Goal: Task Accomplishment & Management: Manage account settings

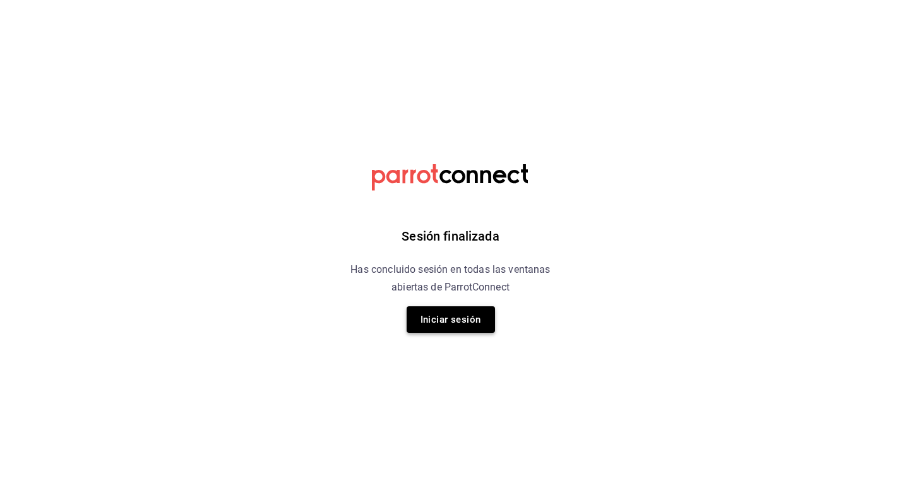
click at [457, 318] on button "Iniciar sesión" at bounding box center [451, 319] width 88 height 27
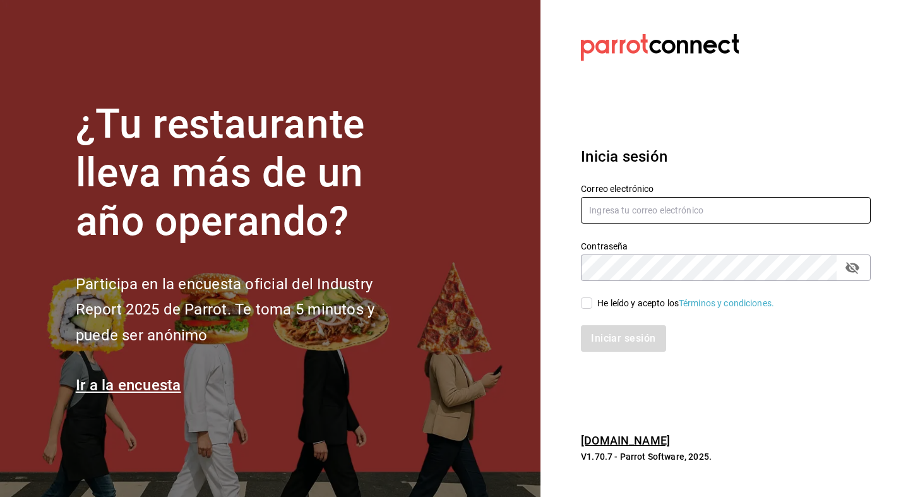
type input "Hola@apapachohostel.com"
click at [590, 300] on input "He leído y acepto los Términos y condiciones." at bounding box center [586, 302] width 11 height 11
checkbox input "true"
click at [612, 327] on button "Iniciar sesión" at bounding box center [624, 338] width 86 height 27
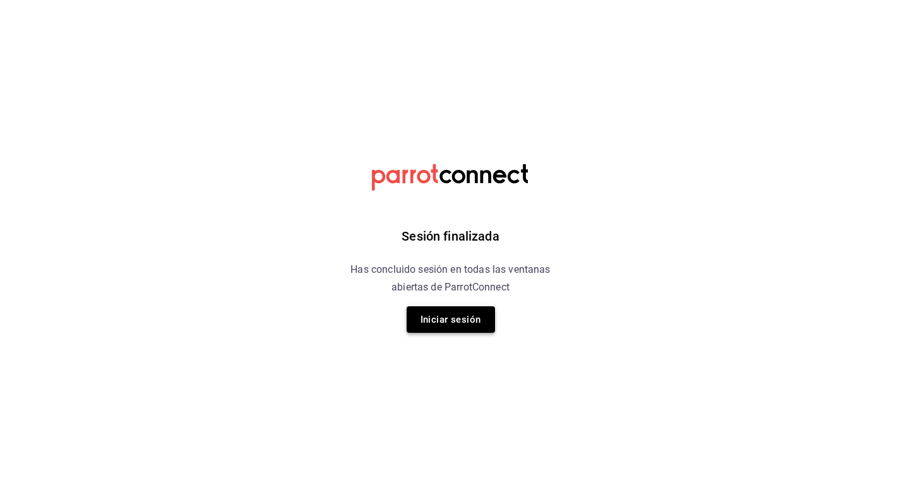
click at [474, 316] on button "Iniciar sesión" at bounding box center [451, 319] width 88 height 27
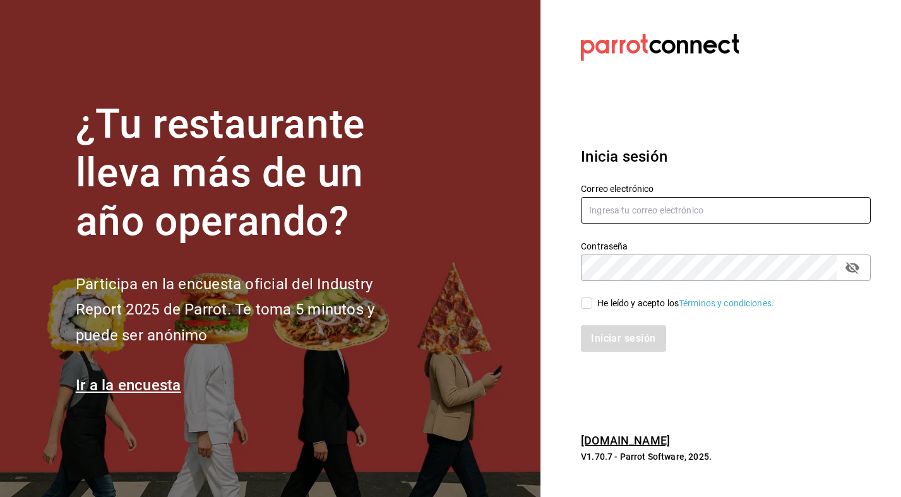
type input "[EMAIL_ADDRESS][DOMAIN_NAME]"
click at [589, 302] on input "He leído y acepto los Términos y condiciones." at bounding box center [586, 302] width 11 height 11
checkbox input "true"
click at [635, 340] on button "Iniciar sesión" at bounding box center [624, 338] width 86 height 27
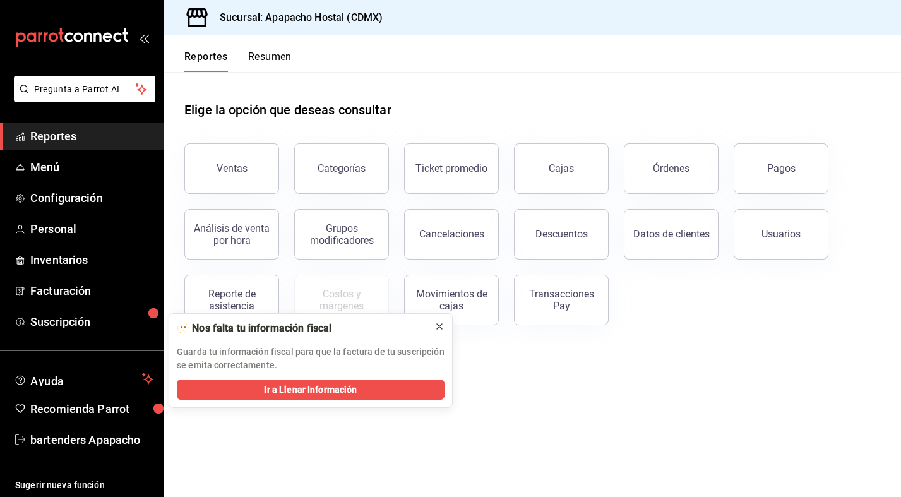
click at [441, 325] on icon at bounding box center [439, 326] width 5 height 5
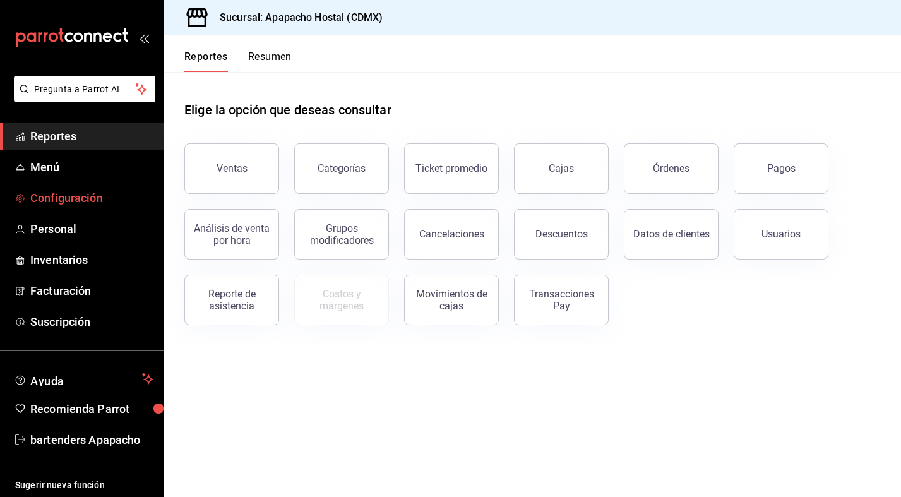
click at [104, 201] on span "Configuración" at bounding box center [91, 197] width 123 height 17
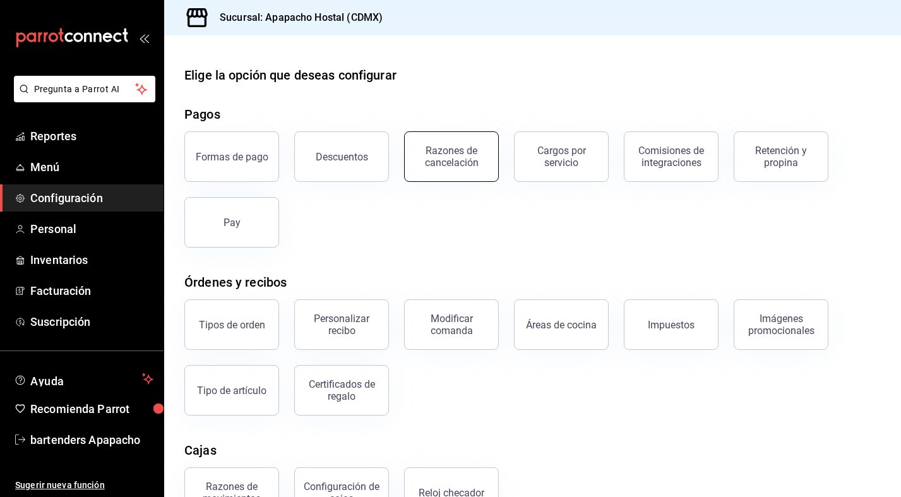
click at [460, 160] on div "Razones de cancelación" at bounding box center [451, 157] width 78 height 24
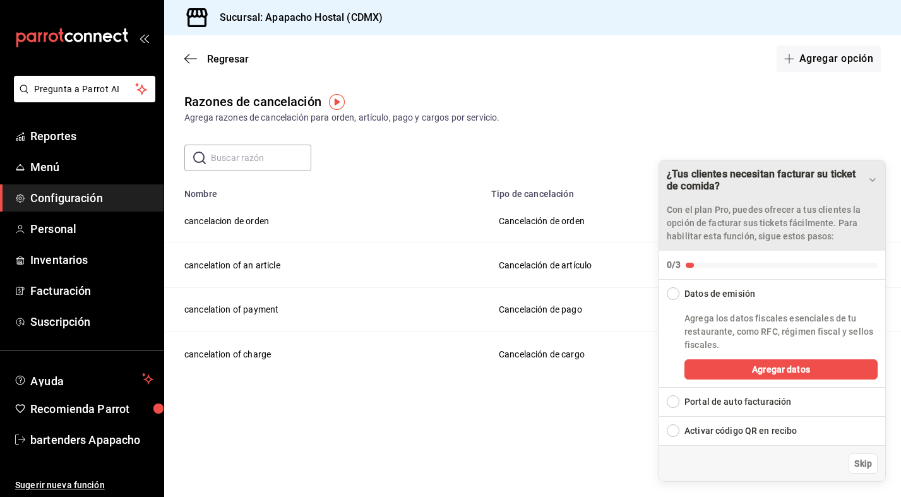
click at [866, 178] on div "¿Tus clientes necesitan facturar su ticket de comida?" at bounding box center [767, 180] width 201 height 24
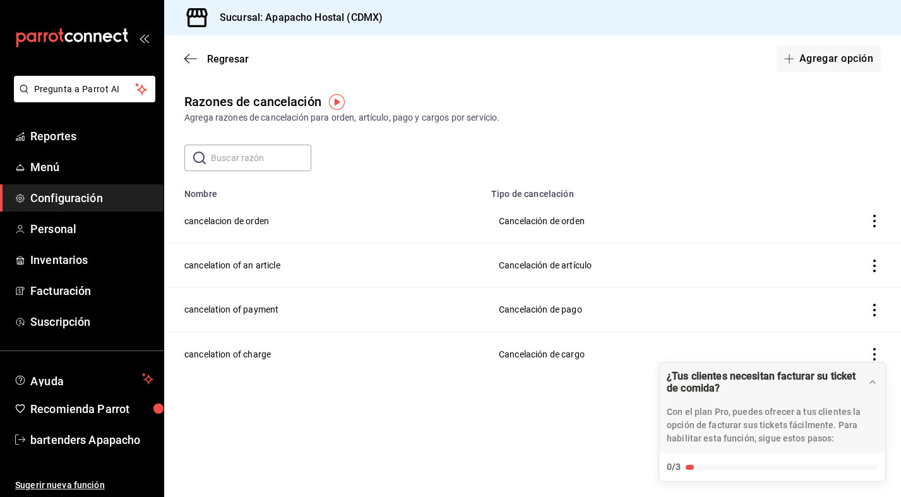
click at [875, 354] on icon "actions" at bounding box center [874, 354] width 3 height 13
click at [826, 279] on div at bounding box center [450, 248] width 901 height 497
drag, startPoint x: 801, startPoint y: 383, endPoint x: 801, endPoint y: 241, distance: 141.5
click at [801, 241] on body "Pregunta a Parrot AI Reportes Menú Configuración Personal Inventarios Facturaci…" at bounding box center [450, 248] width 901 height 497
click at [871, 222] on icon "actions" at bounding box center [874, 221] width 13 height 13
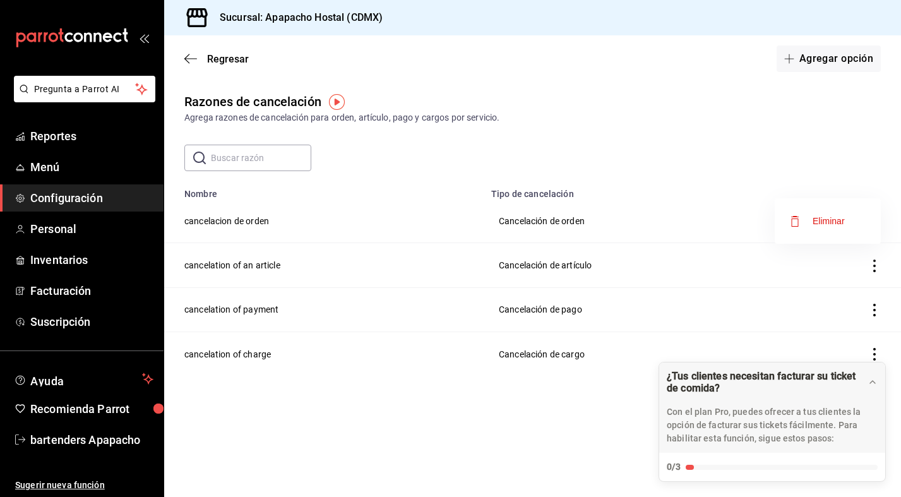
click at [789, 150] on div at bounding box center [450, 248] width 901 height 497
click at [339, 103] on img "button" at bounding box center [337, 102] width 16 height 16
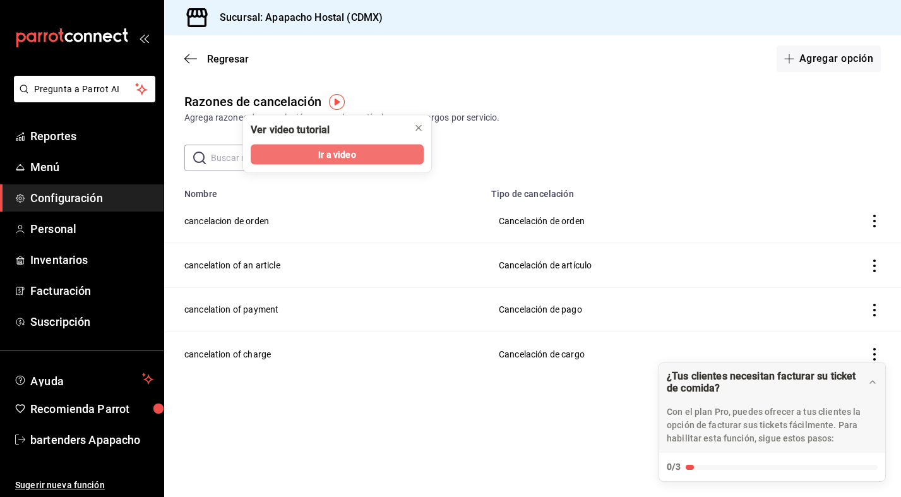
click at [345, 160] on span "Ir a video" at bounding box center [336, 154] width 37 height 13
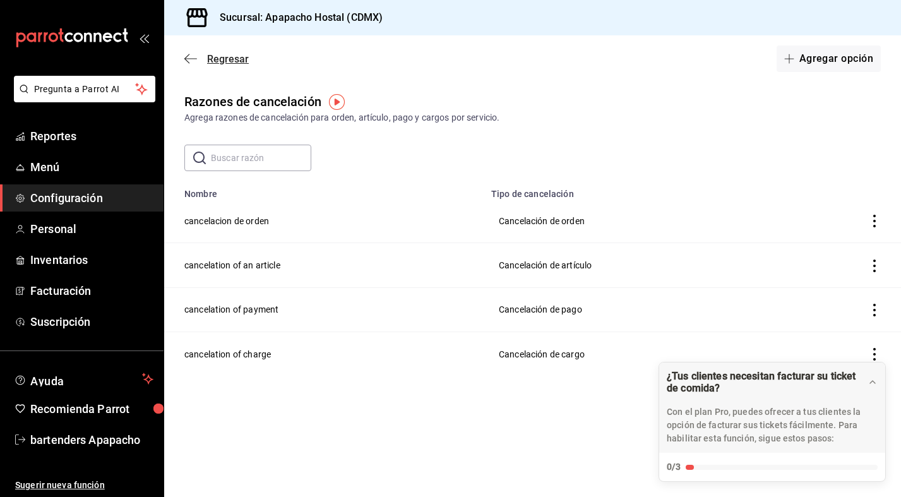
click at [228, 61] on span "Regresar" at bounding box center [228, 59] width 42 height 12
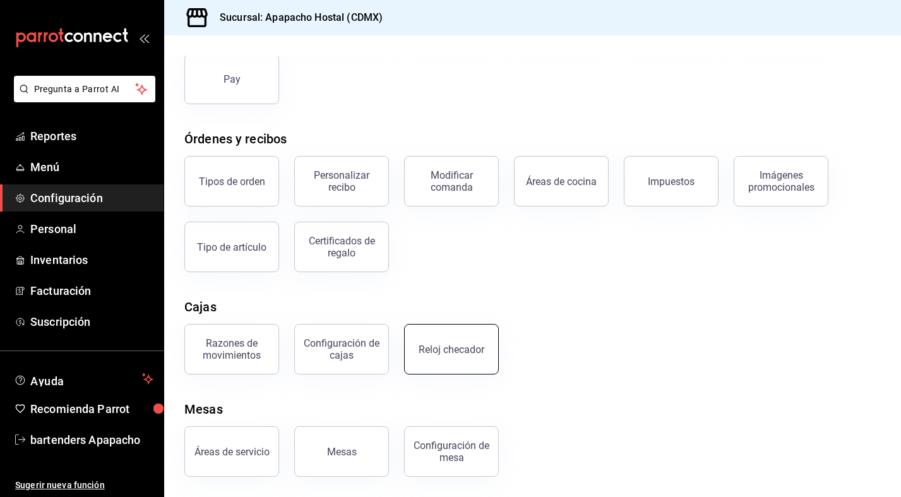
click at [439, 369] on button "Reloj checador" at bounding box center [451, 349] width 95 height 51
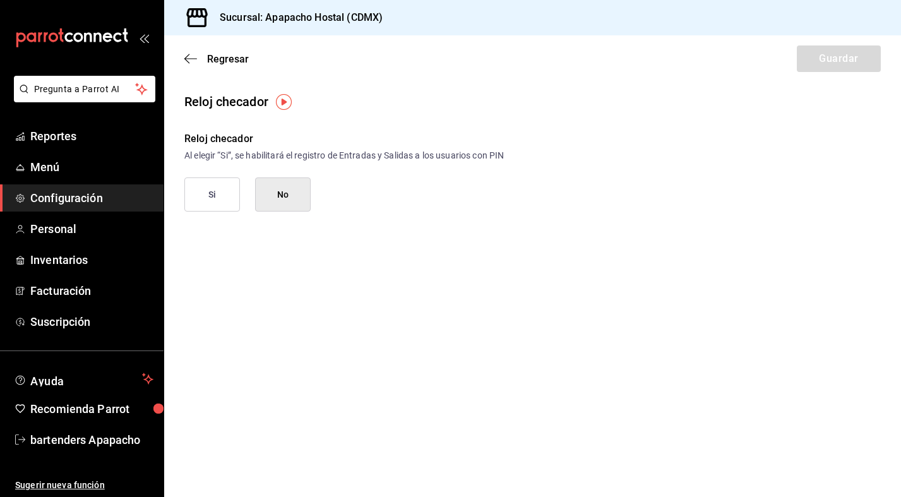
click at [348, 137] on div "Reloj checador" at bounding box center [532, 138] width 697 height 15
click at [188, 54] on icon "button" at bounding box center [190, 58] width 13 height 11
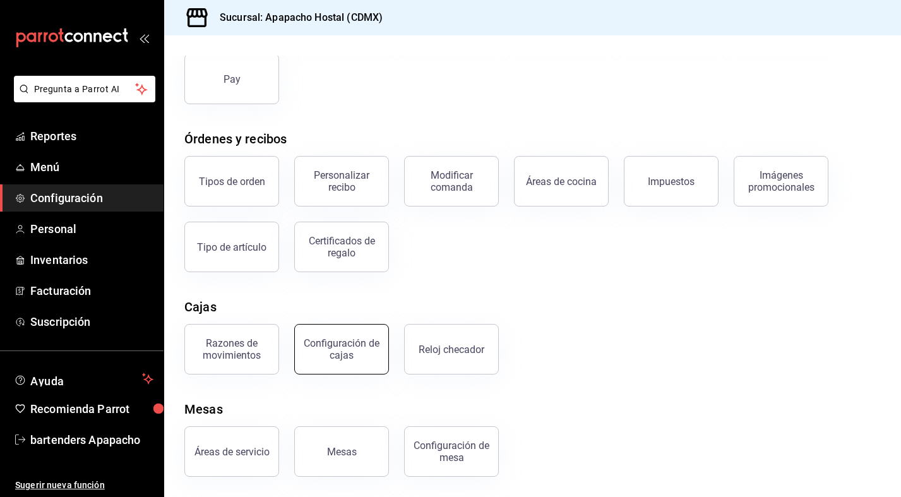
scroll to position [143, 0]
click at [236, 361] on button "Razones de movimientos" at bounding box center [231, 349] width 95 height 51
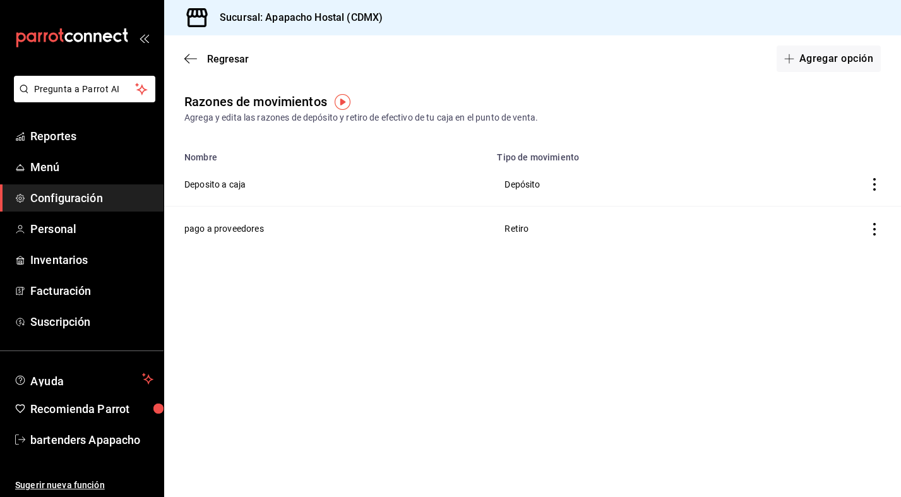
click at [225, 42] on div "Regresar Agregar opción" at bounding box center [532, 58] width 737 height 47
click at [227, 57] on span "Regresar" at bounding box center [228, 59] width 42 height 12
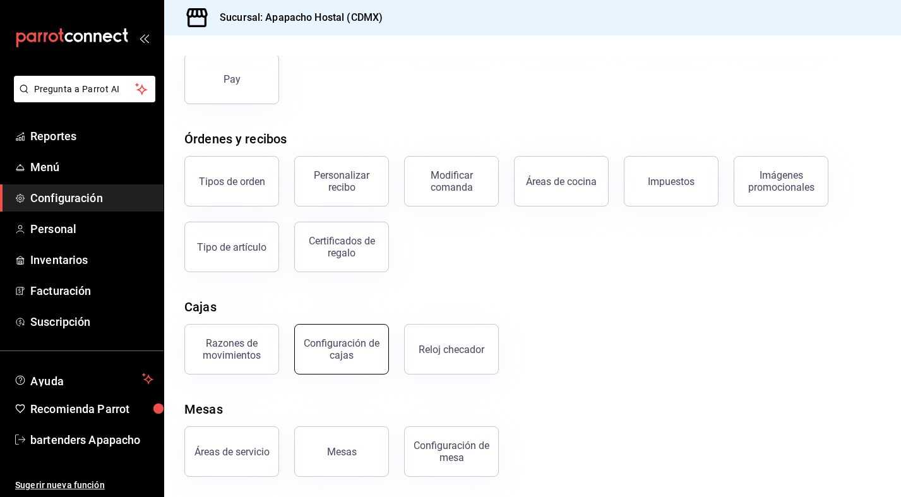
click at [350, 347] on div "Configuración de cajas" at bounding box center [341, 349] width 78 height 24
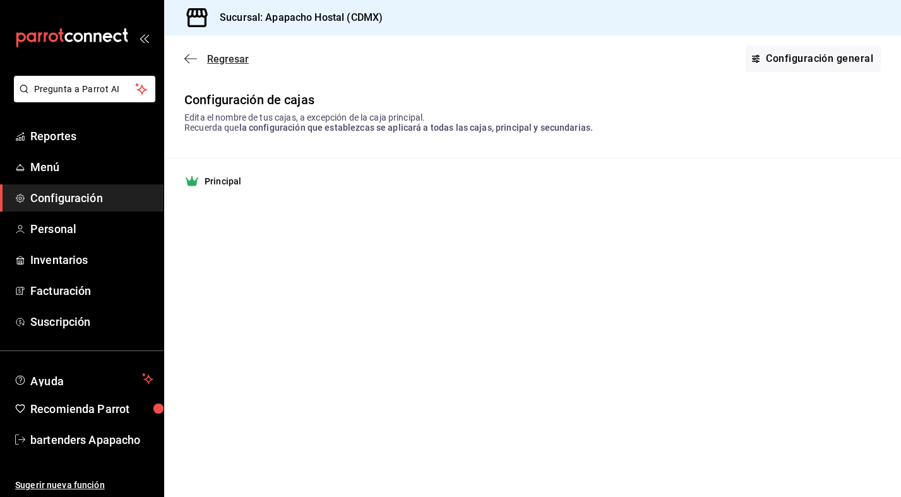
click at [194, 63] on icon "button" at bounding box center [190, 58] width 13 height 11
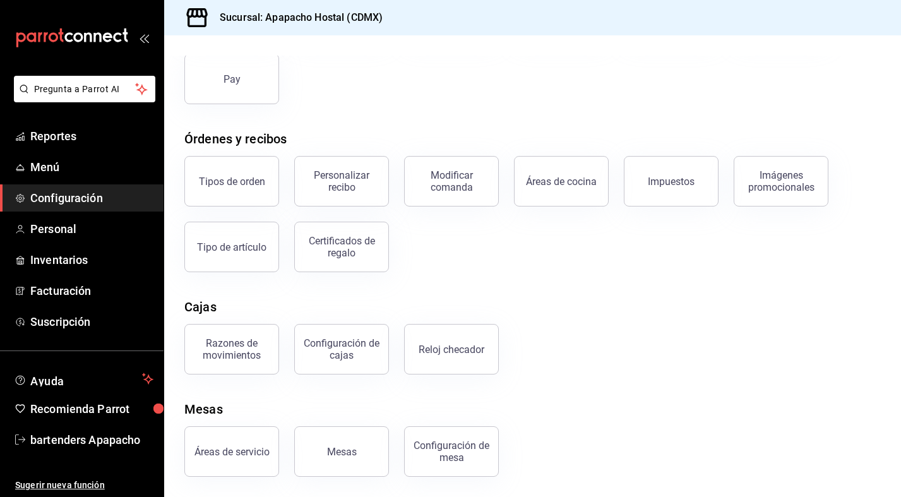
click at [585, 311] on div "Razones de movimientos Configuración de cajas Reloj checador" at bounding box center [525, 342] width 712 height 66
